Goal: Transaction & Acquisition: Purchase product/service

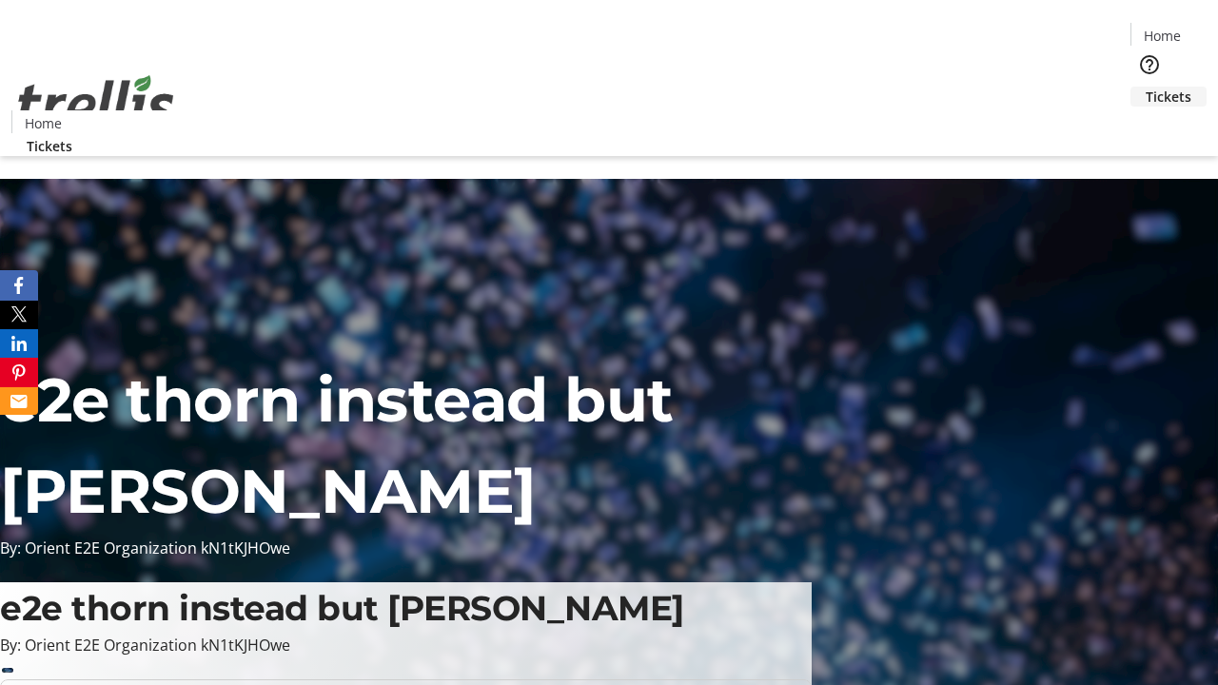
click at [1146, 87] on span "Tickets" at bounding box center [1169, 97] width 46 height 20
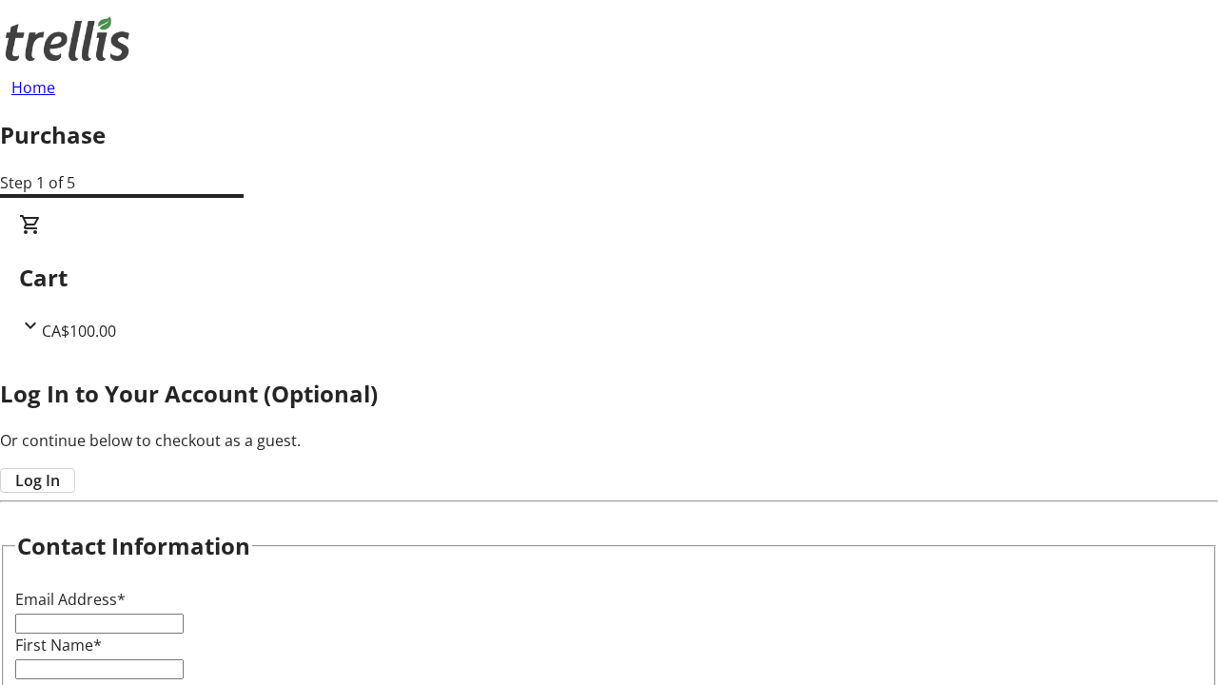
type input "FREE"
type input "[PERSON_NAME][EMAIL_ADDRESS][DOMAIN_NAME]"
type input "[PERSON_NAME]"
type input "Altenwerth"
